Goal: Task Accomplishment & Management: Complete application form

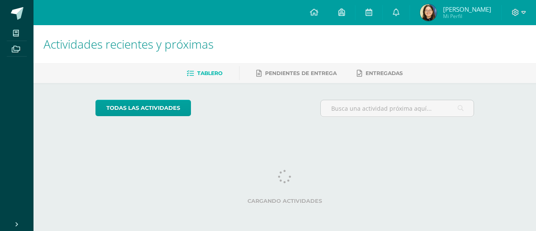
click at [235, 93] on div "todas las Actividades No tienes actividades Échale un vistazo a los demás perío…" at bounding box center [285, 111] width 413 height 57
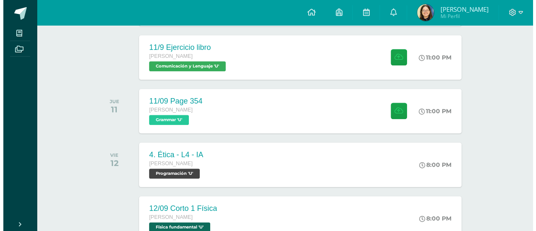
scroll to position [398, 0]
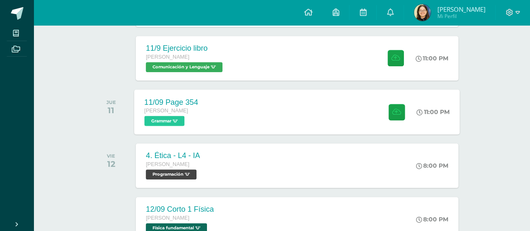
click at [305, 128] on div "11/09 Page 354 Quinto Bachillerato Grammar 'U' 11:00 PM 11/09 Page 354 Grammar" at bounding box center [296, 111] width 325 height 45
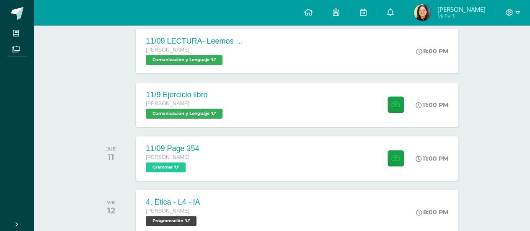
scroll to position [391, 0]
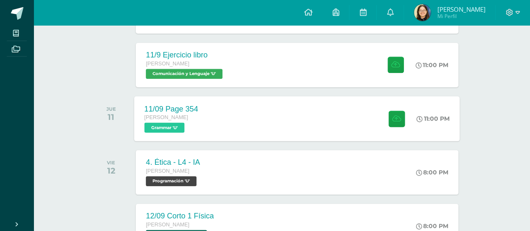
click at [200, 116] on div "11/09 Page 354 Quinto Bachillerato Grammar 'U'" at bounding box center [171, 118] width 74 height 45
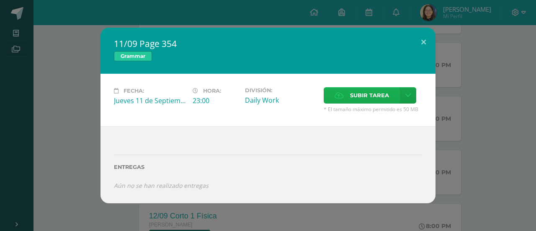
click at [341, 97] on icon at bounding box center [339, 95] width 9 height 5
click at [0, 0] on input "Subir tarea" at bounding box center [0, 0] width 0 height 0
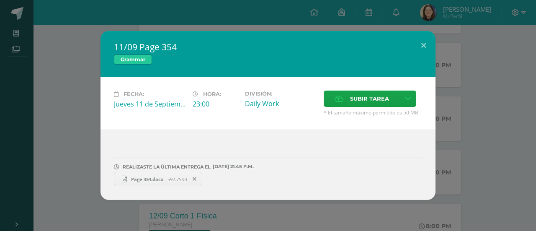
click at [458, 139] on div "11/09 Page 354 Grammar Fecha: Jueves 11 de Septiembre Hora: 23:00 División: Dai…" at bounding box center [267, 115] width 529 height 169
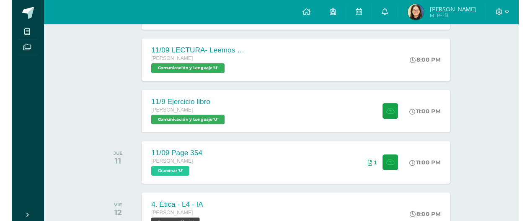
scroll to position [338, 0]
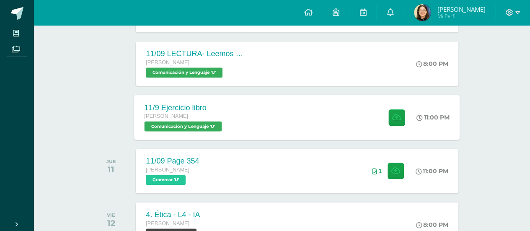
click at [282, 138] on div "11/9 Ejercicio libro Quinto Bachillerato Comunicación y Lenguaje 'U' 11:00 PM 1…" at bounding box center [296, 117] width 325 height 45
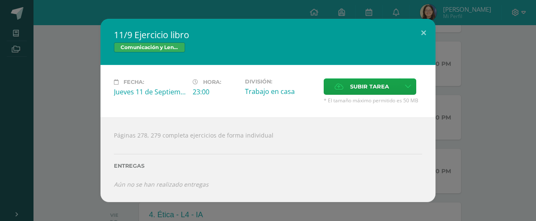
click at [464, 92] on div "11/9 Ejercicio libro Comunicación y Lenguaje Fecha: Jueves 11 de Septiembre Hor…" at bounding box center [267, 110] width 529 height 183
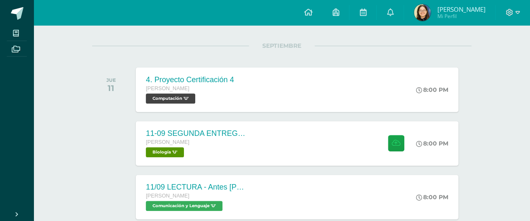
scroll to position [97, 0]
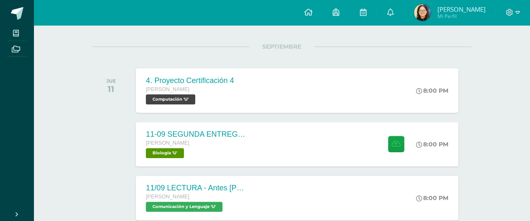
click at [431, 8] on img at bounding box center [422, 12] width 17 height 17
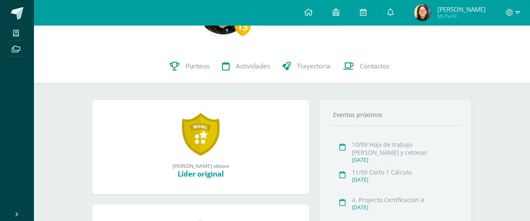
scroll to position [71, 0]
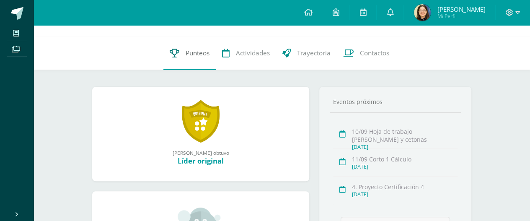
click at [210, 60] on link "Punteos" at bounding box center [189, 53] width 52 height 34
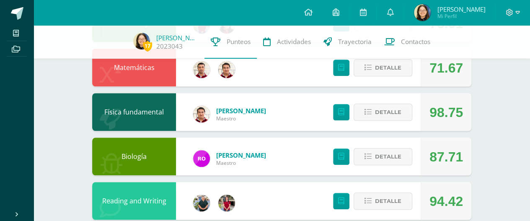
scroll to position [351, 0]
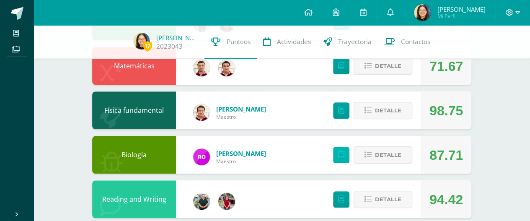
click at [339, 155] on icon at bounding box center [341, 154] width 6 height 7
